Goal: Task Accomplishment & Management: Use online tool/utility

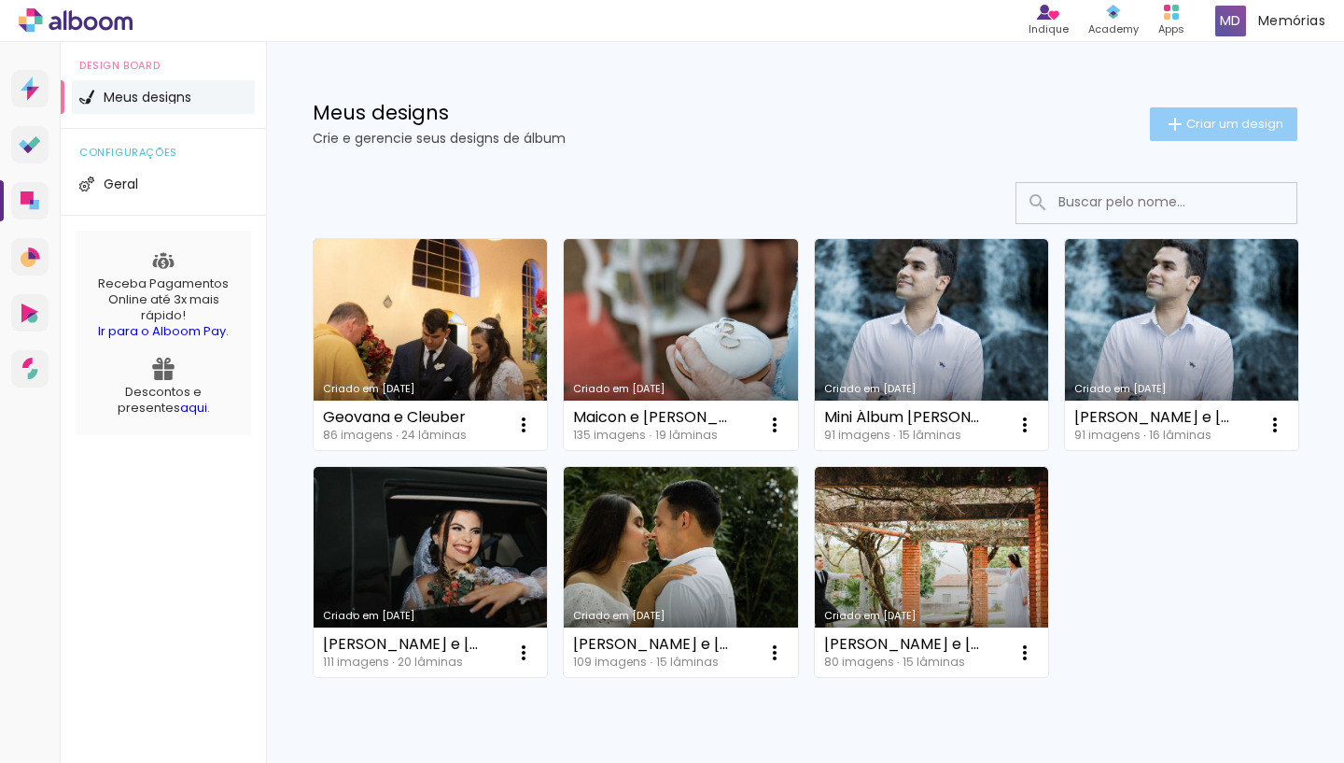
click at [1198, 128] on span "Criar um design" at bounding box center [1235, 124] width 97 height 12
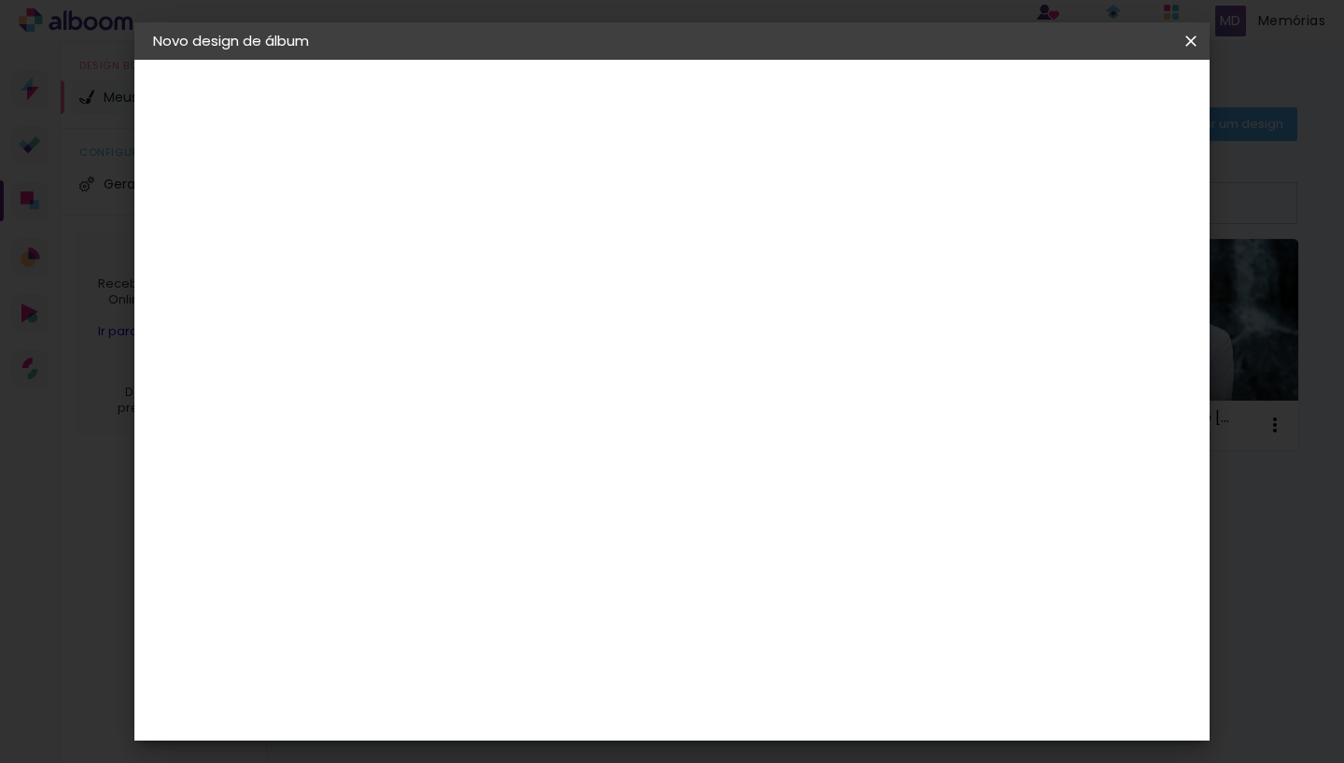
click at [458, 251] on input at bounding box center [458, 250] width 0 height 29
type input "e"
type input "EDILENE E [PERSON_NAME]"
type paper-input "EDILENE E [PERSON_NAME]"
click at [0, 0] on slot "Avançar" at bounding box center [0, 0] width 0 height 0
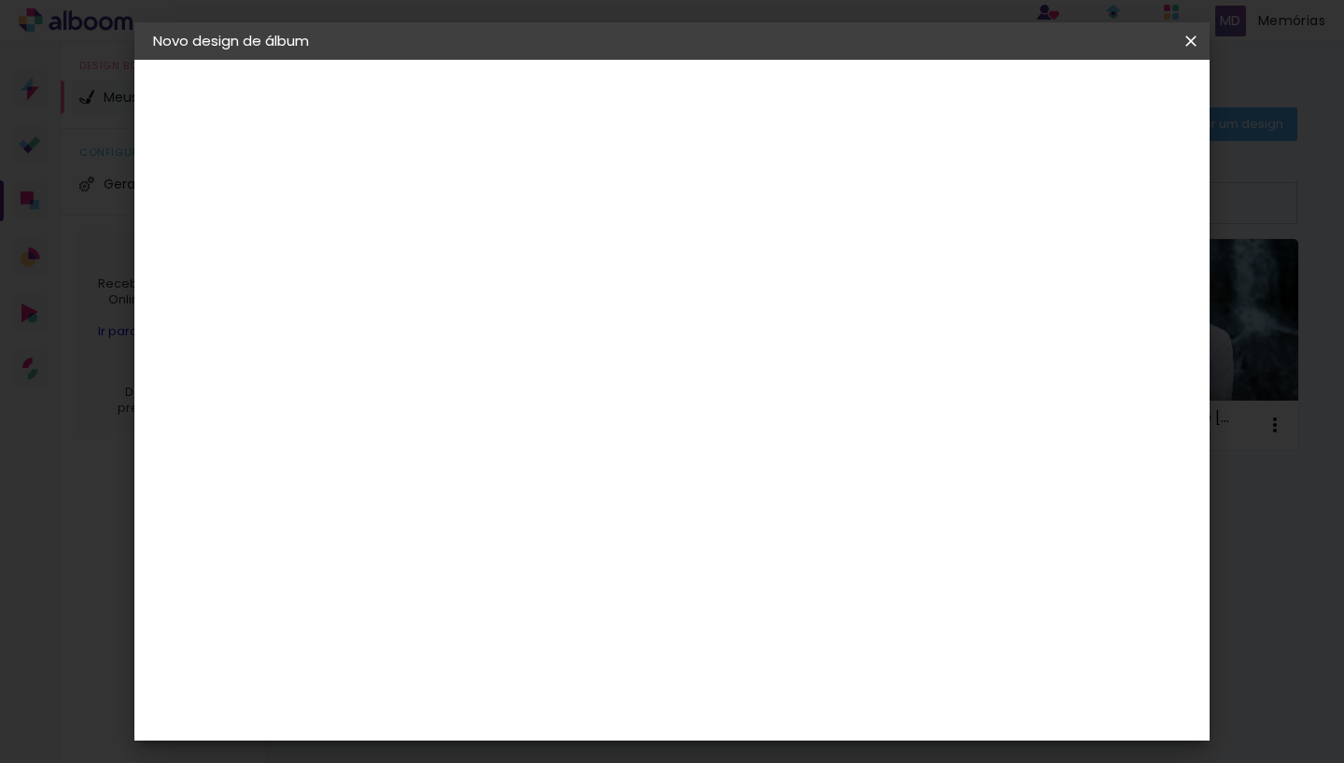
scroll to position [4316, 0]
click at [808, 109] on paper-button "Avançar" at bounding box center [761, 99] width 91 height 32
click at [584, 493] on span "25 × 25" at bounding box center [541, 512] width 87 height 38
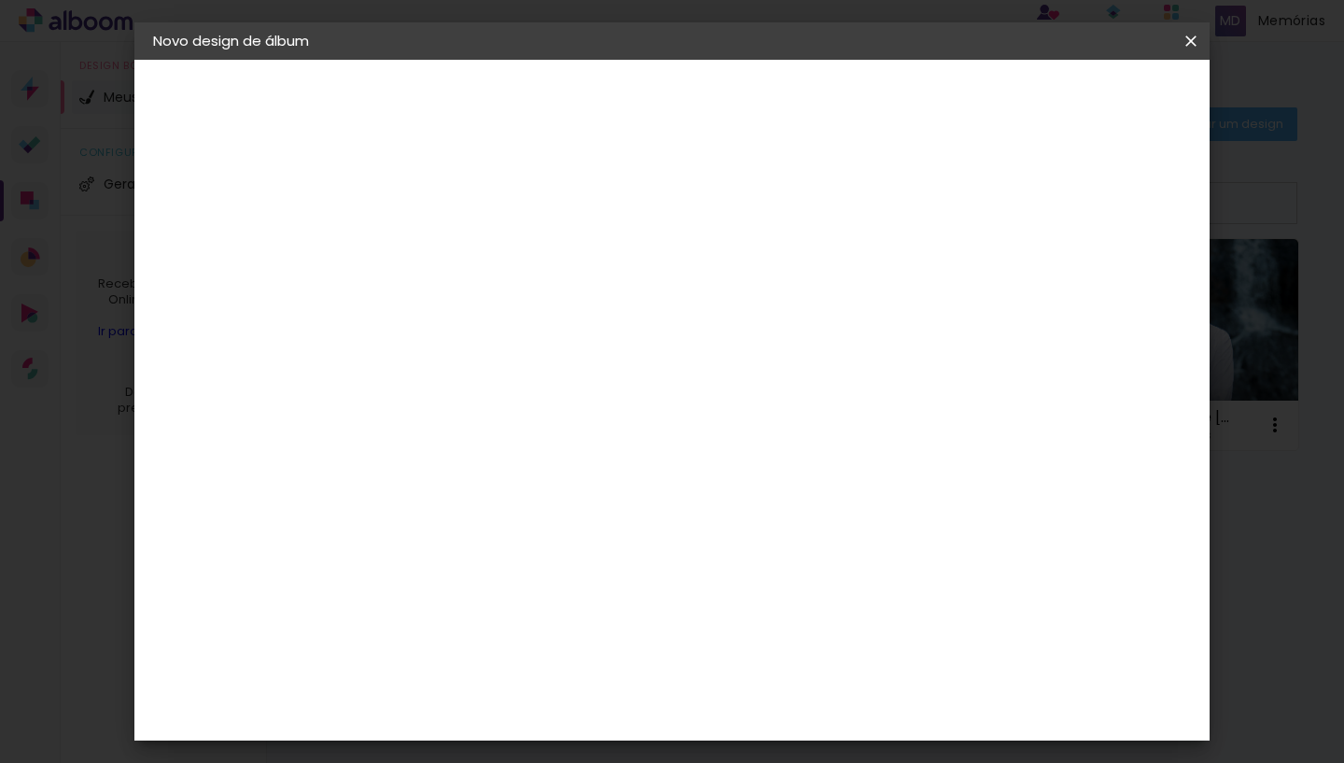
click at [0, 0] on slot "Avançar" at bounding box center [0, 0] width 0 height 0
click at [1089, 101] on span "Iniciar design" at bounding box center [1046, 98] width 85 height 13
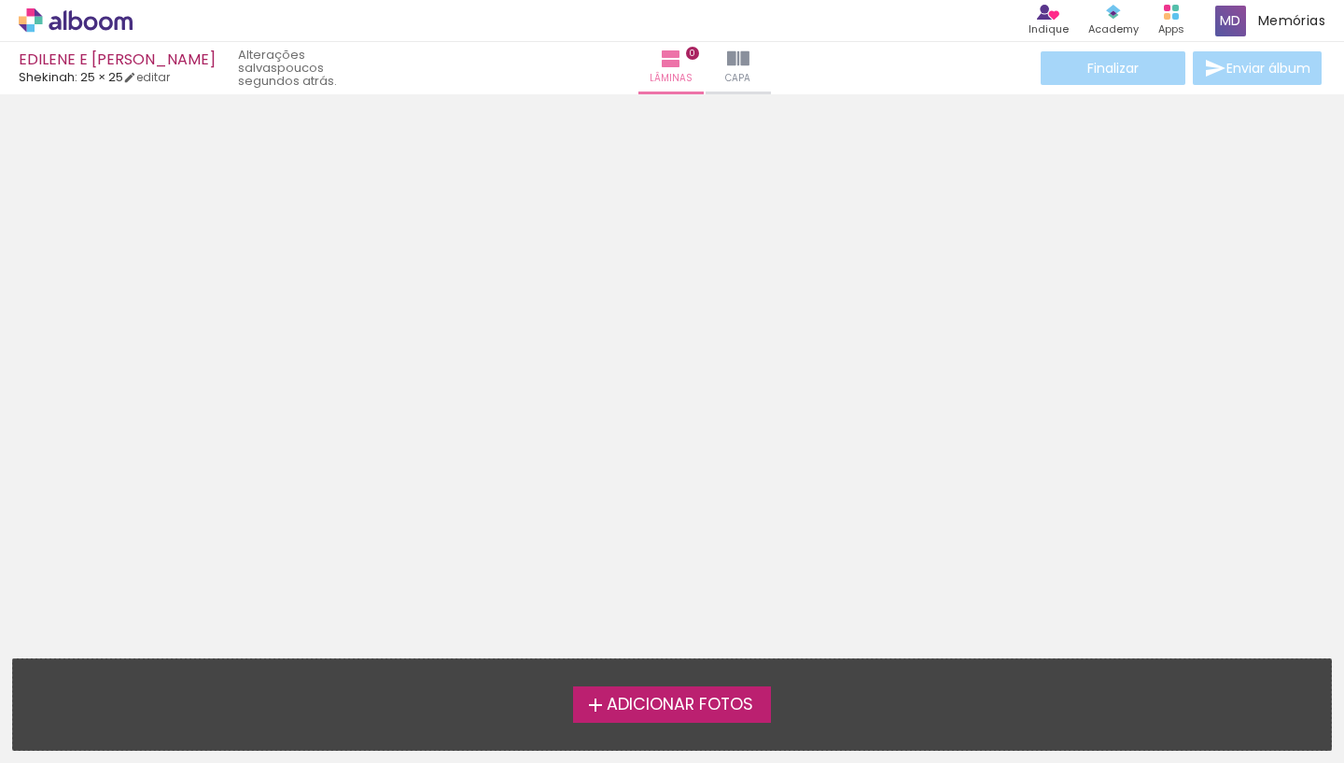
click at [715, 691] on label "Adicionar Fotos" at bounding box center [672, 703] width 199 height 35
click at [0, 0] on input "file" at bounding box center [0, 0] width 0 height 0
